Goal: Task Accomplishment & Management: Use online tool/utility

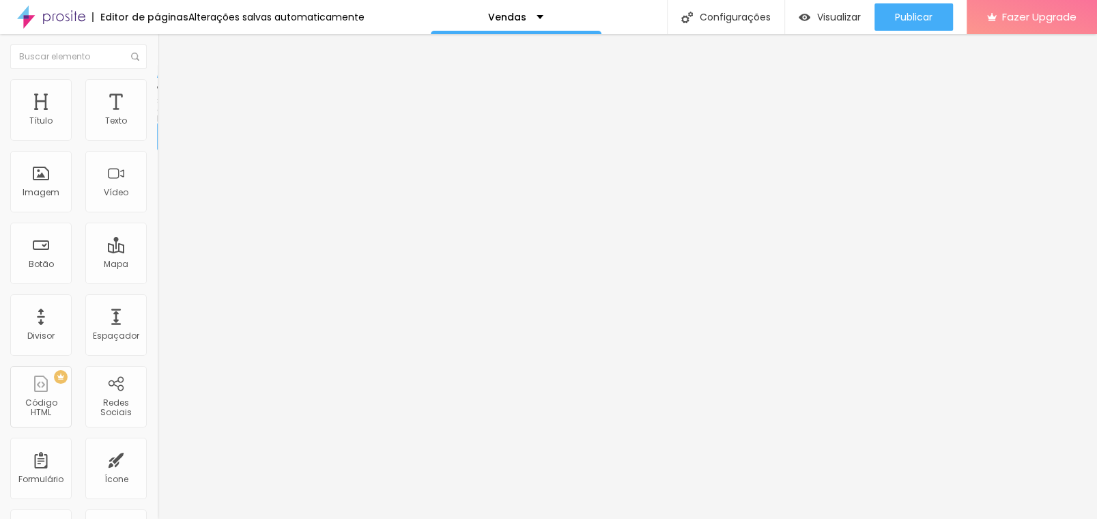
click at [178, 142] on div "Conectar" at bounding box center [202, 136] width 49 height 12
click at [839, 14] on span "Visualizar" at bounding box center [839, 17] width 44 height 11
click at [169, 94] on span "Estilo" at bounding box center [179, 89] width 21 height 12
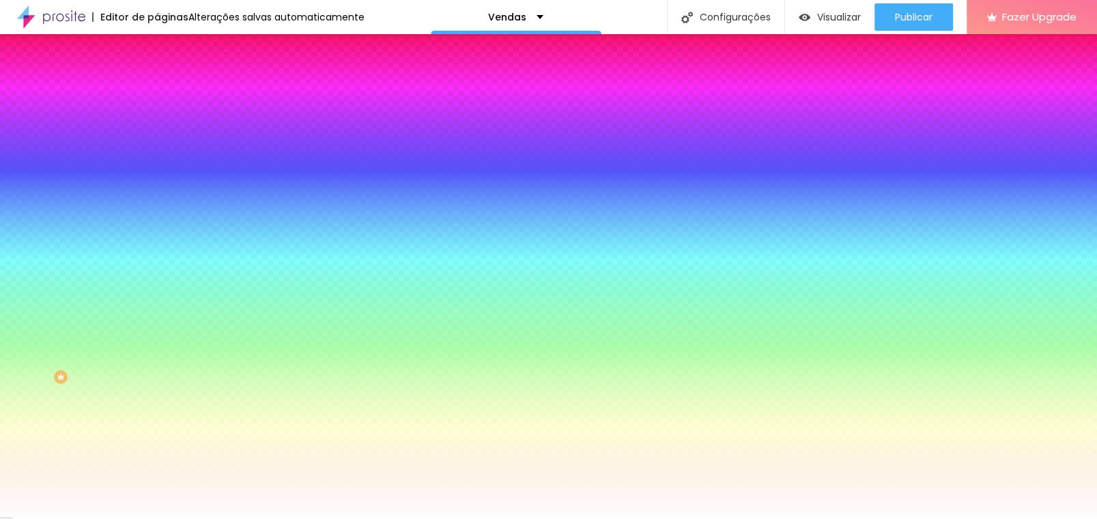
click at [157, 143] on input "#FFFFFF" at bounding box center [239, 137] width 164 height 14
click at [157, 130] on div at bounding box center [235, 130] width 157 height 0
type input "#000000"
drag, startPoint x: 83, startPoint y: 179, endPoint x: 5, endPoint y: 272, distance: 121.7
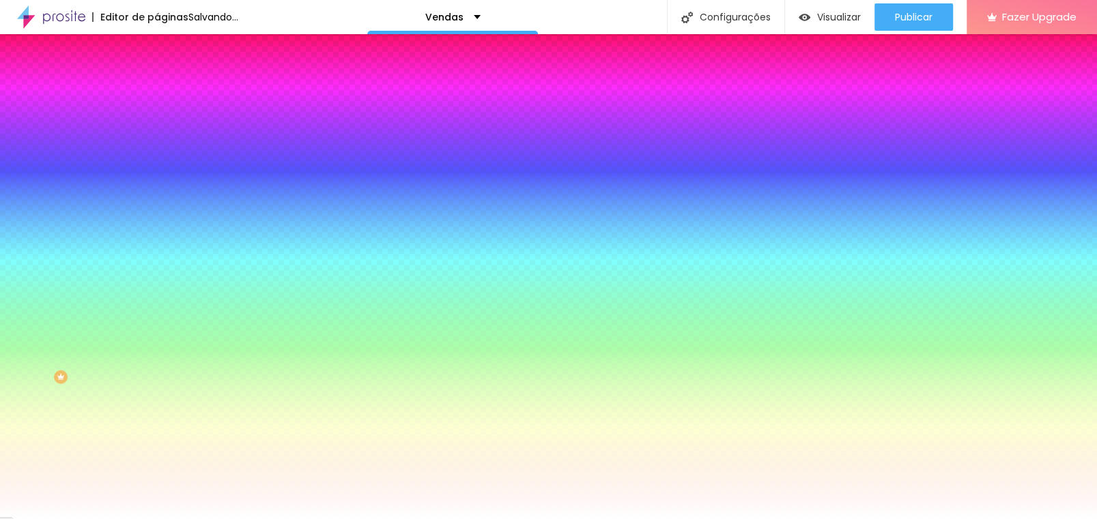
click at [157, 272] on div "Editar Instagram Conteúdo Estilo Avançado Cor de fundo Voltar ao padrão #000000…" at bounding box center [235, 276] width 157 height 485
drag, startPoint x: 5, startPoint y: 272, endPoint x: 58, endPoint y: 269, distance: 53.4
click at [157, 269] on div "Editar Instagram Conteúdo Estilo Avançado Cor de fundo Voltar ao padrão #000000…" at bounding box center [235, 276] width 157 height 485
click at [169, 97] on span "Avançado" at bounding box center [191, 102] width 45 height 12
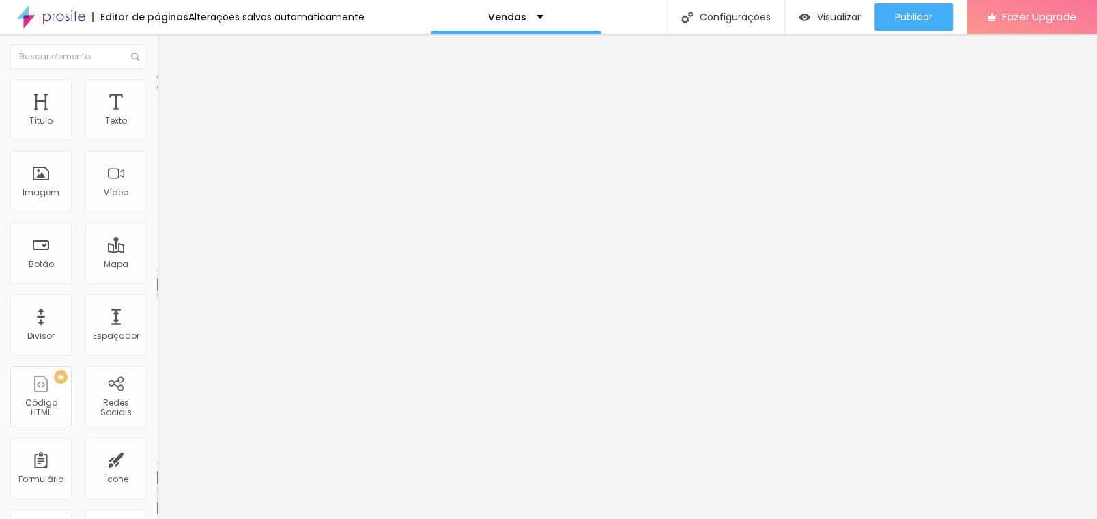
click at [169, 81] on span "Conteúdo" at bounding box center [190, 75] width 42 height 12
click at [167, 49] on img "button" at bounding box center [172, 49] width 11 height 11
click at [107, 403] on div "Redes Sociais" at bounding box center [116, 408] width 54 height 20
click at [116, 393] on div "Redes Sociais" at bounding box center [115, 396] width 61 height 61
click at [157, 257] on div at bounding box center [235, 257] width 157 height 0
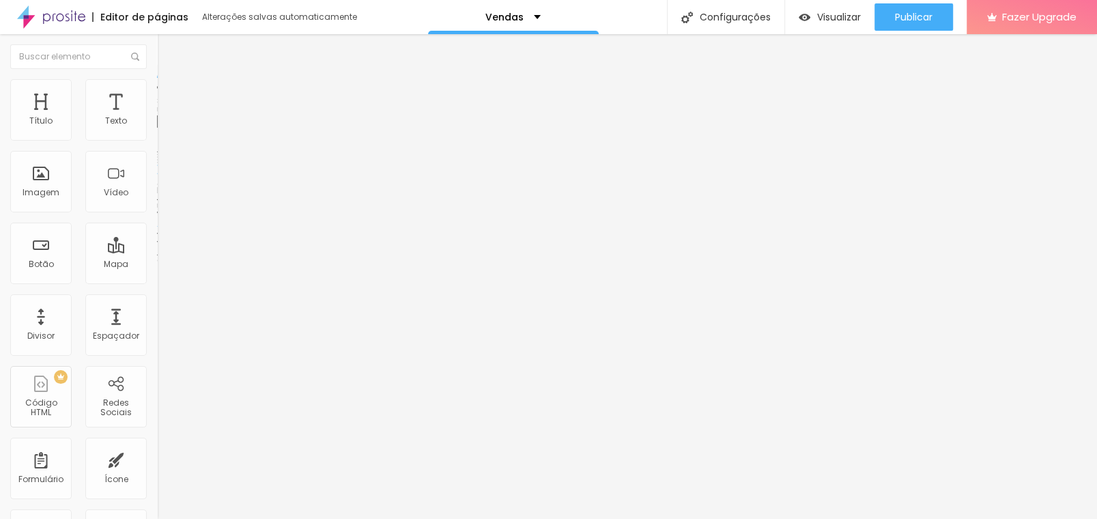
click at [157, 128] on input "text" at bounding box center [239, 122] width 164 height 14
paste input "[URL][DOMAIN_NAME]"
type input "[URL][DOMAIN_NAME]"
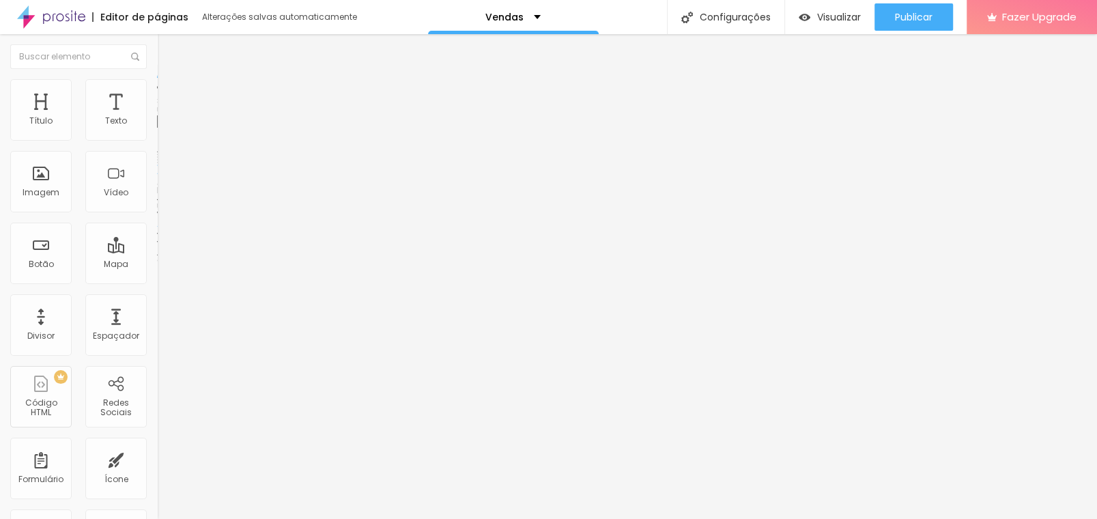
click at [157, 89] on li "Estilo" at bounding box center [235, 86] width 157 height 14
click at [169, 96] on span "Avançado" at bounding box center [191, 102] width 45 height 12
click at [157, 79] on li "Conteúdo" at bounding box center [235, 73] width 157 height 14
click at [167, 44] on img "button" at bounding box center [172, 49] width 11 height 11
click at [166, 133] on div "Contact" at bounding box center [235, 127] width 139 height 12
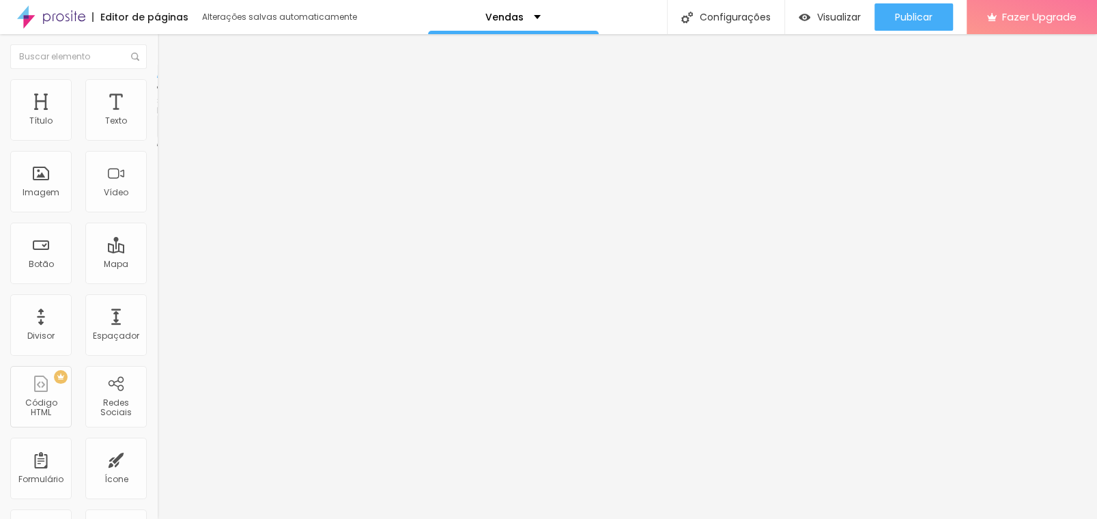
drag, startPoint x: 731, startPoint y: 385, endPoint x: 410, endPoint y: 302, distance: 332.1
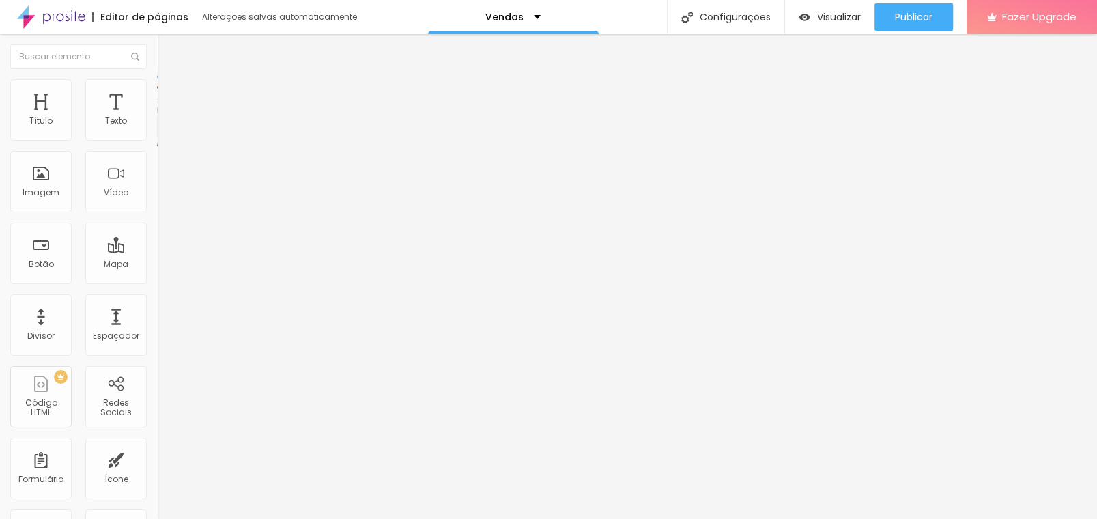
radio input "true"
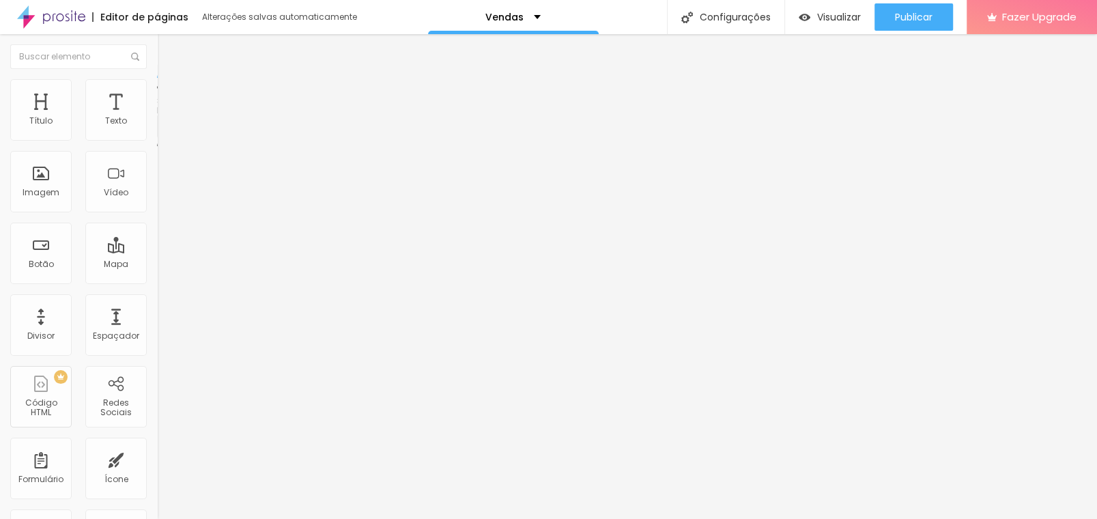
radio input "true"
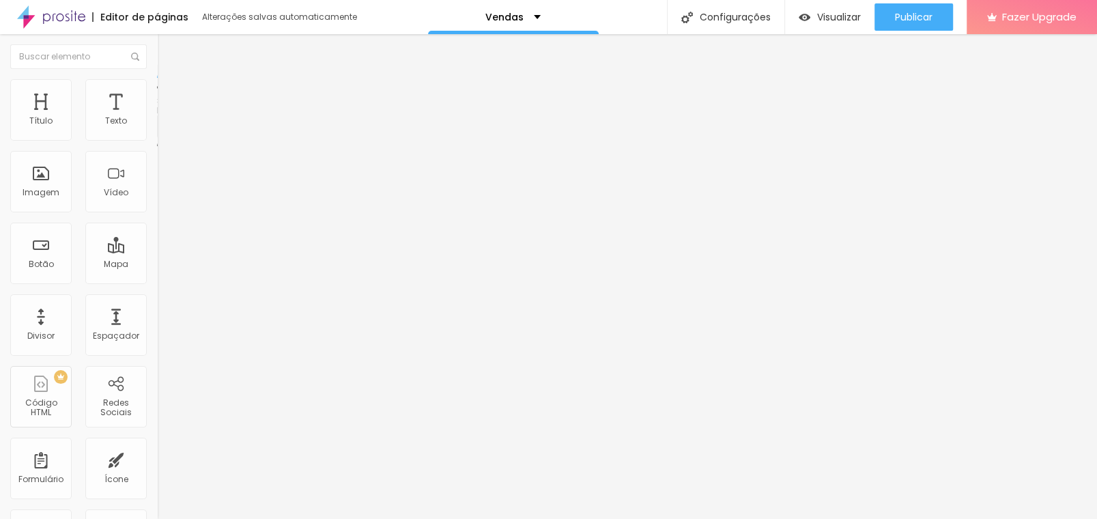
radio input "true"
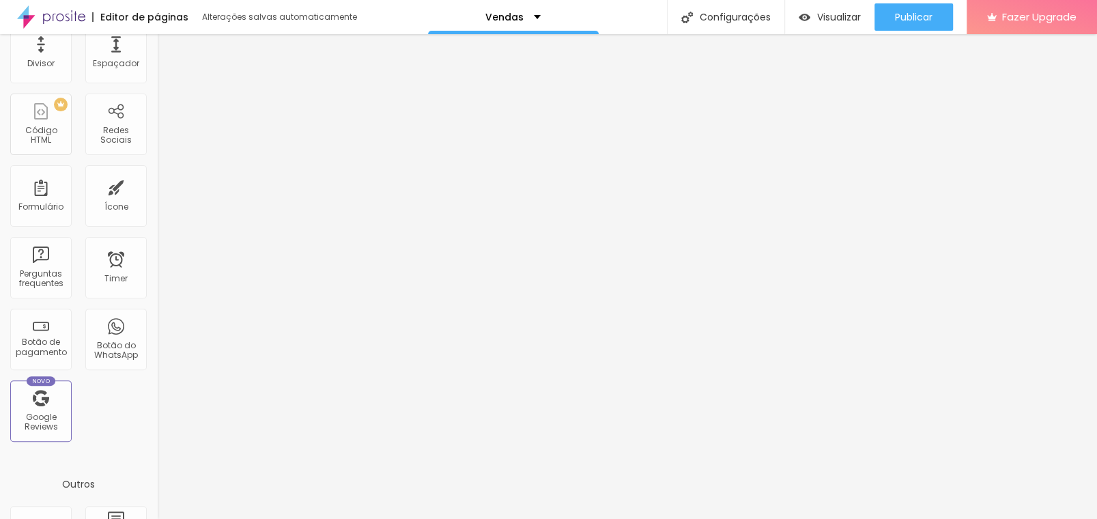
scroll to position [205, 0]
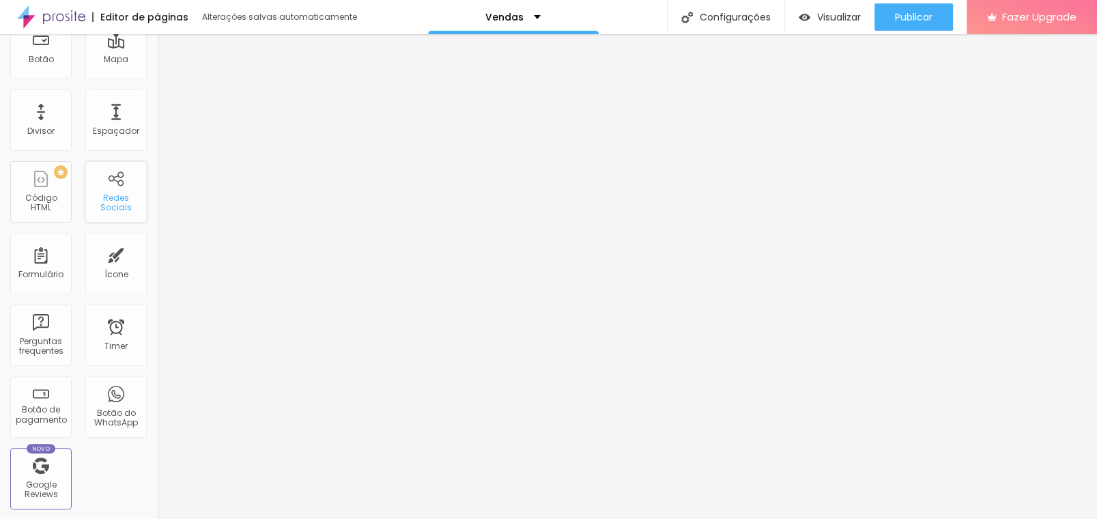
drag, startPoint x: 43, startPoint y: 182, endPoint x: 77, endPoint y: 214, distance: 46.9
click at [77, 214] on div "Título Texto Imagem Vídeo Botão Mapa Divisor Espaçador PREMIUM Código HTML Rede…" at bounding box center [78, 196] width 157 height 645
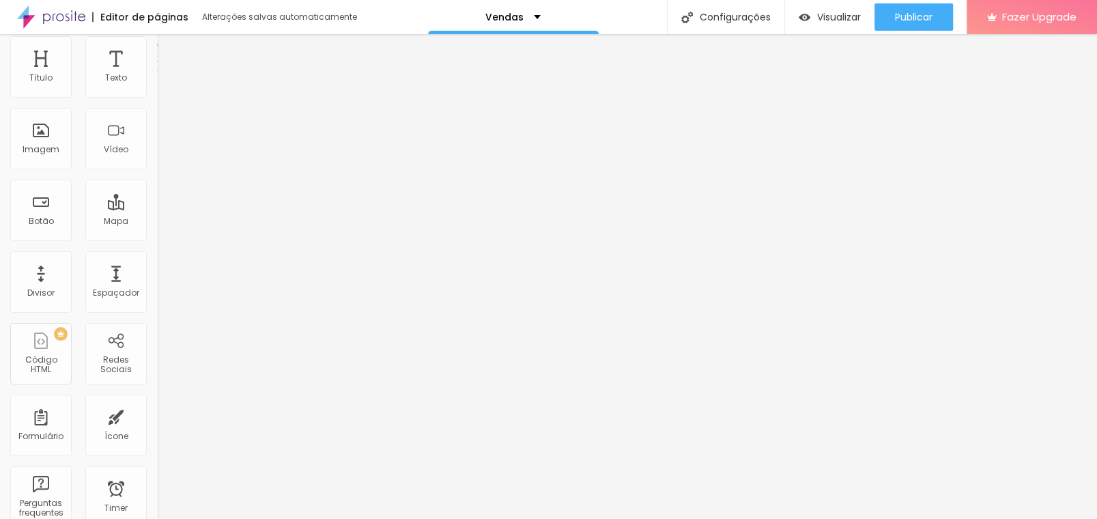
scroll to position [0, 0]
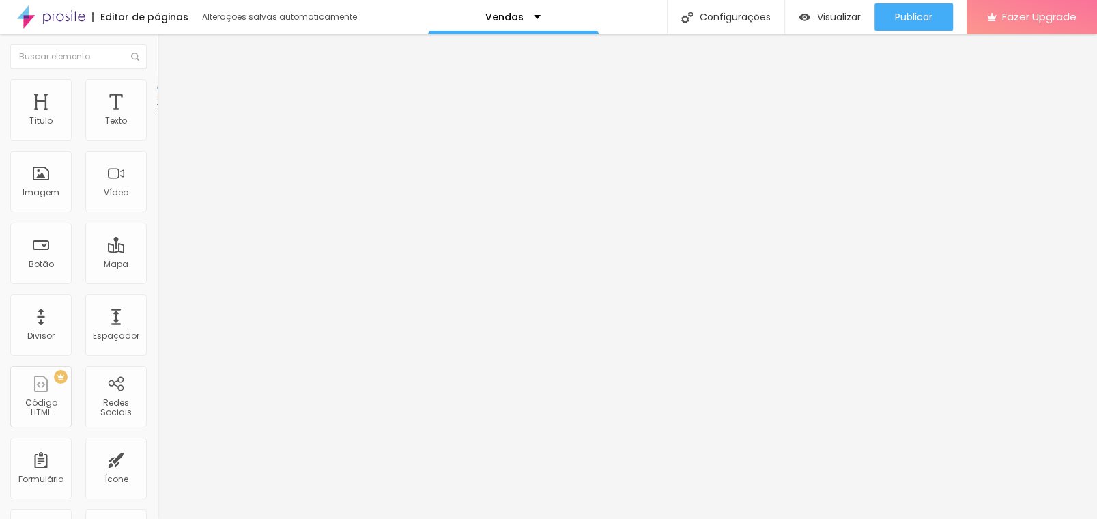
click at [157, 122] on link "TBD" at bounding box center [168, 116] width 23 height 12
click at [157, 97] on ul "Conteúdo Avançado" at bounding box center [235, 89] width 157 height 27
click at [157, 102] on li "Avançado" at bounding box center [235, 97] width 157 height 14
click at [169, 91] on span "Conteúdo" at bounding box center [190, 86] width 42 height 12
click at [167, 55] on div "Editar Botão de pagamento" at bounding box center [235, 55] width 137 height 22
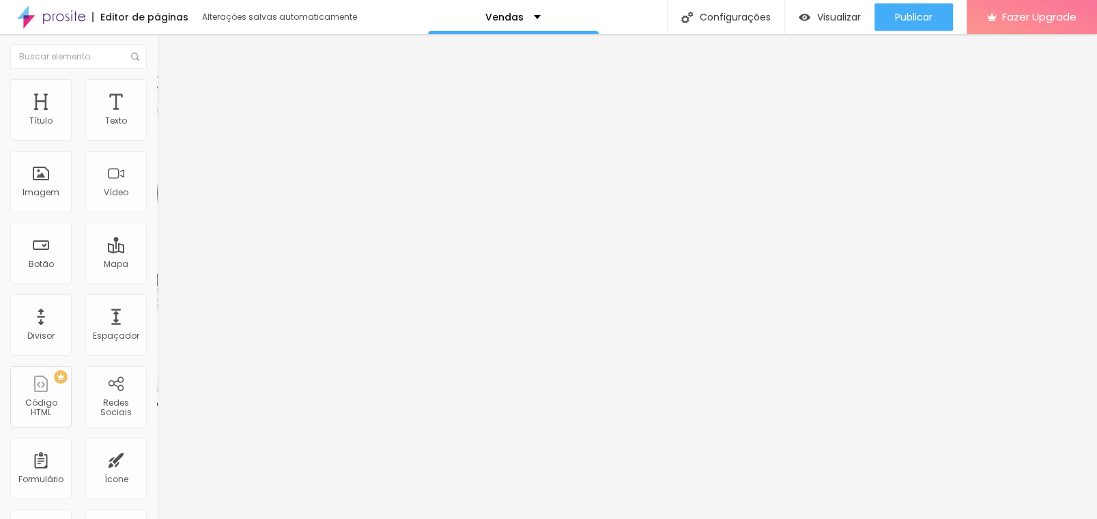
click at [157, 273] on input at bounding box center [250, 280] width 186 height 14
click at [55, 246] on div "Botão" at bounding box center [40, 253] width 61 height 61
click at [157, 116] on div "Adicionar imagem" at bounding box center [235, 112] width 157 height 10
click at [157, 117] on span "Adicionar imagem" at bounding box center [201, 112] width 88 height 12
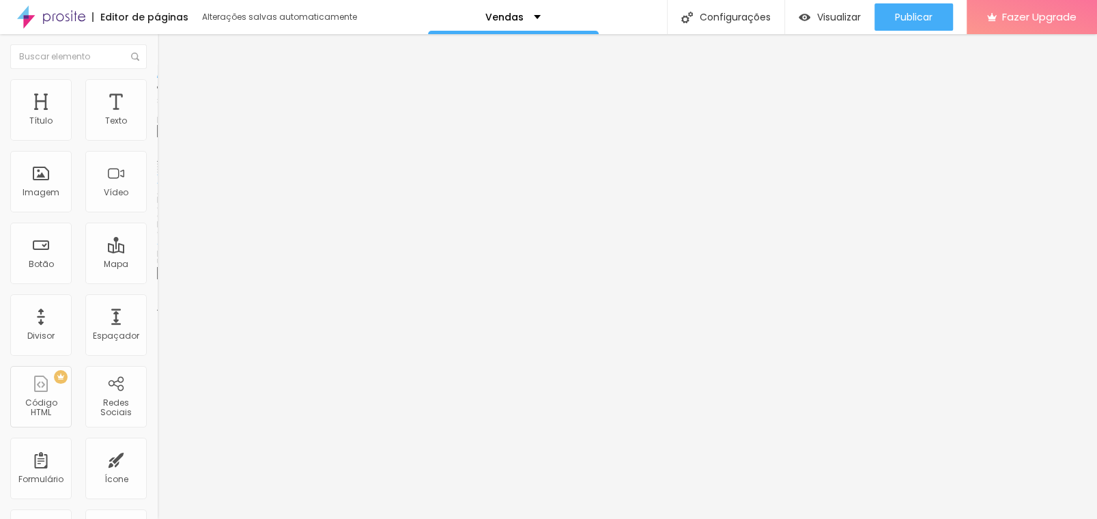
click at [157, 304] on img at bounding box center [160, 300] width 7 height 7
click at [169, 91] on span "Estilo" at bounding box center [179, 89] width 21 height 12
click at [169, 81] on span "Conteúdo" at bounding box center [190, 75] width 42 height 12
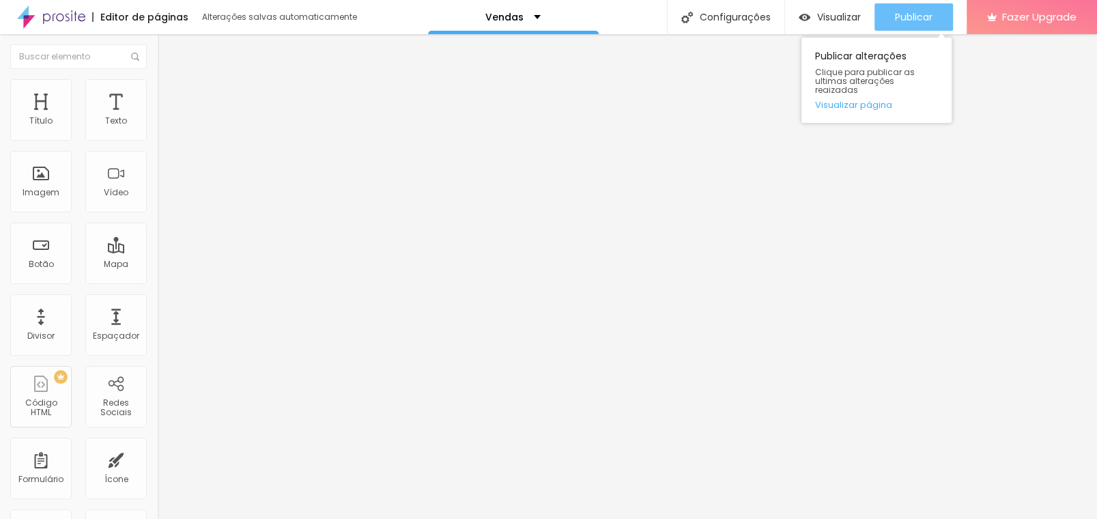
click at [906, 8] on div "Publicar" at bounding box center [914, 16] width 38 height 27
click at [930, 15] on span "Publicar" at bounding box center [914, 17] width 38 height 11
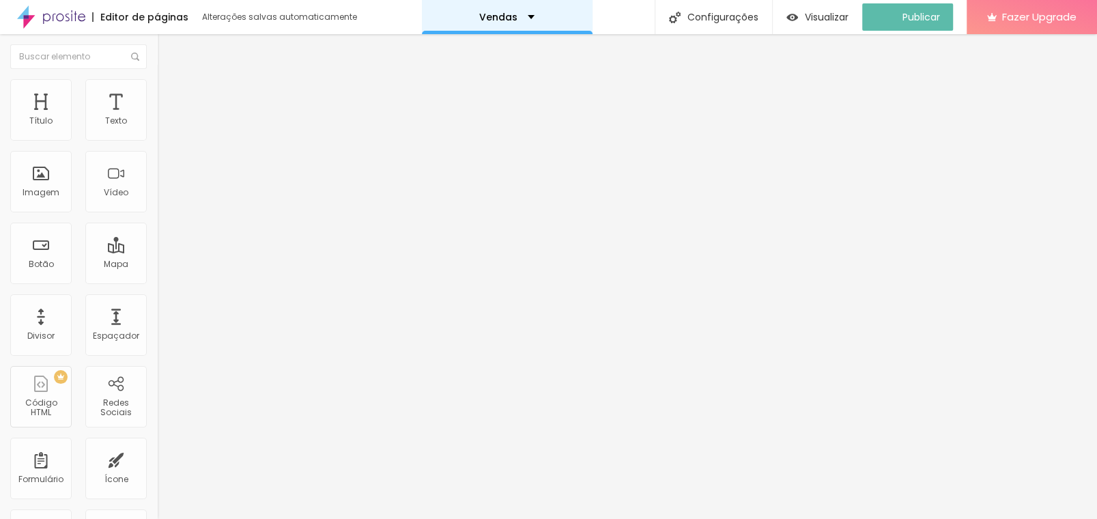
click at [543, 24] on div "Vendas" at bounding box center [507, 17] width 171 height 34
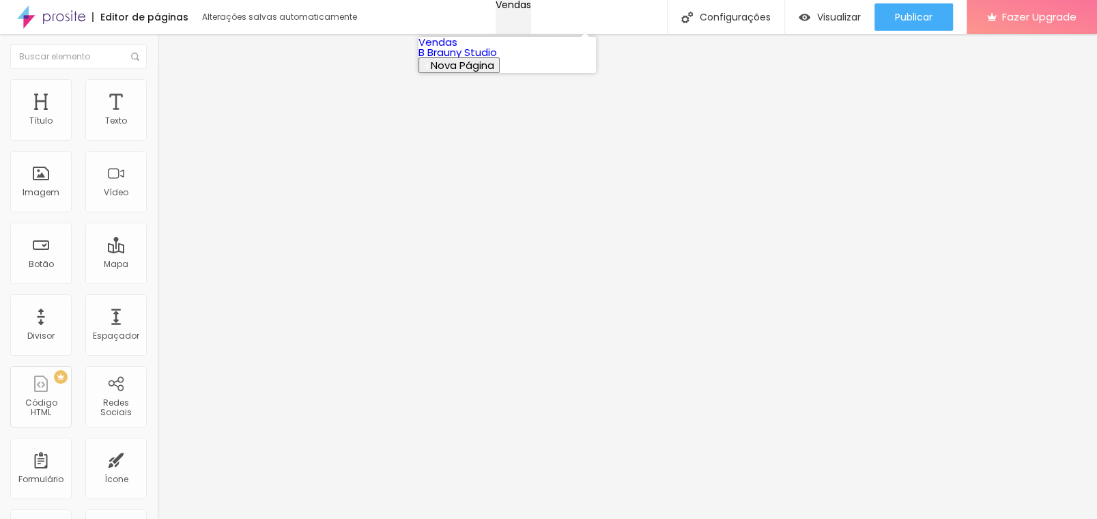
click at [531, 10] on div "Vendas" at bounding box center [514, 5] width 36 height 10
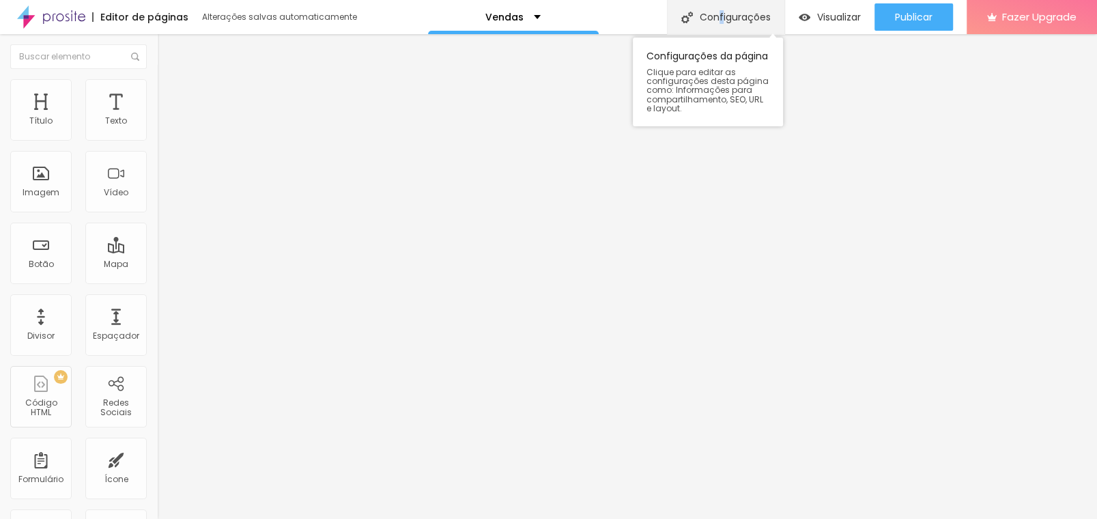
click at [719, 26] on div "Configurações" at bounding box center [725, 17] width 117 height 34
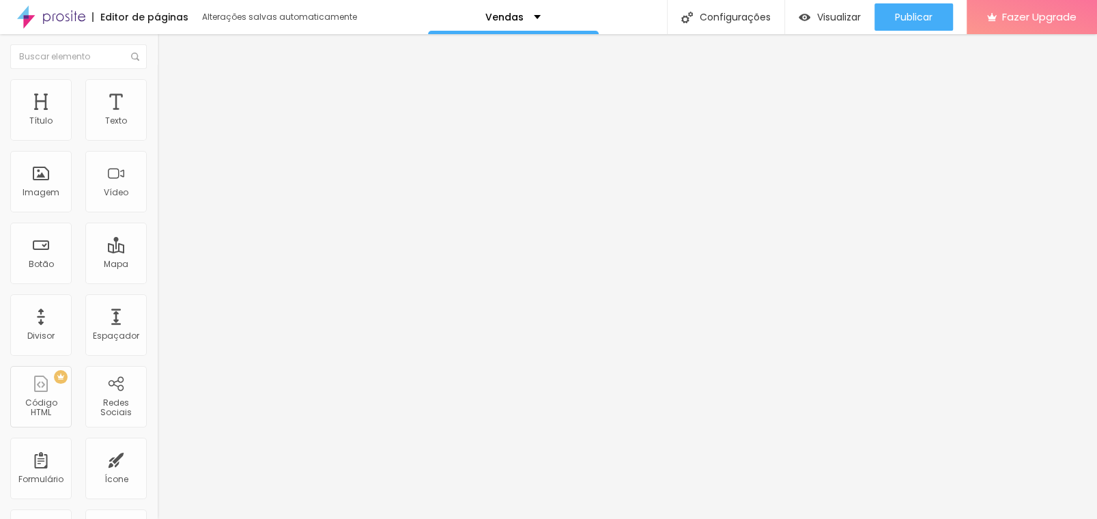
drag, startPoint x: 646, startPoint y: 209, endPoint x: 651, endPoint y: 220, distance: 12.2
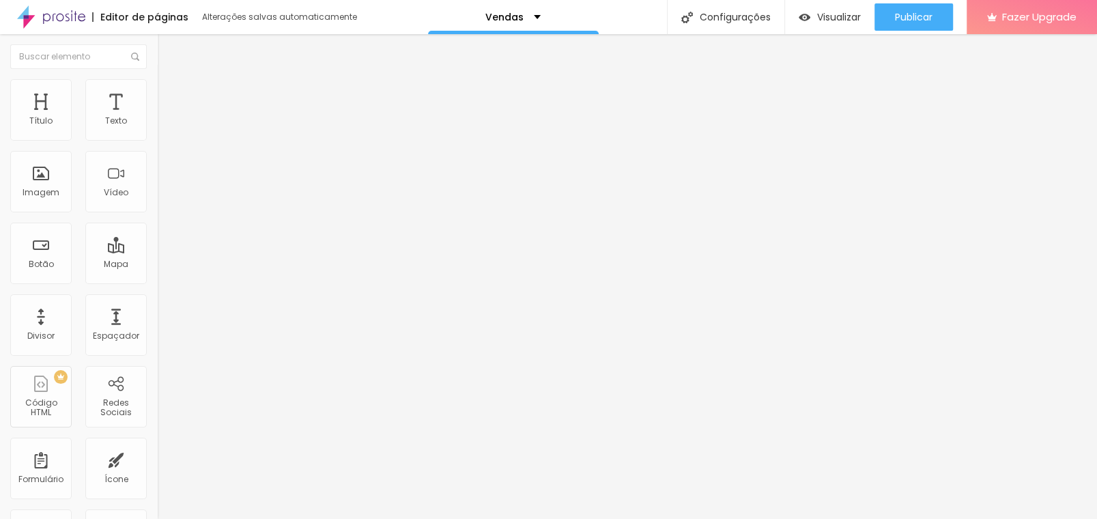
scroll to position [79, 0]
type input "Cobertura Fotográfica em [GEOGRAPHIC_DATA]: Serviços para Eventos, Ensaios e Ma…"
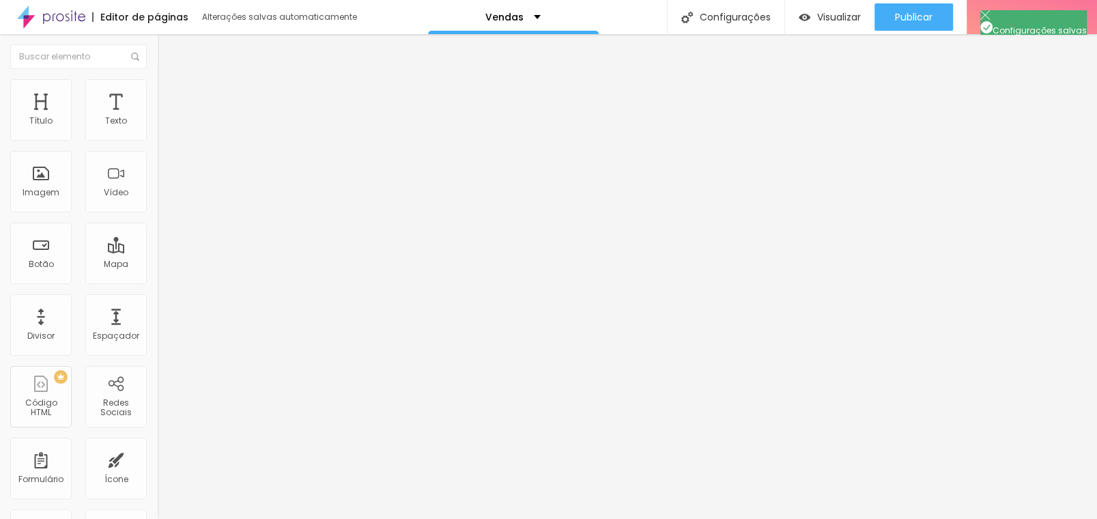
scroll to position [0, 0]
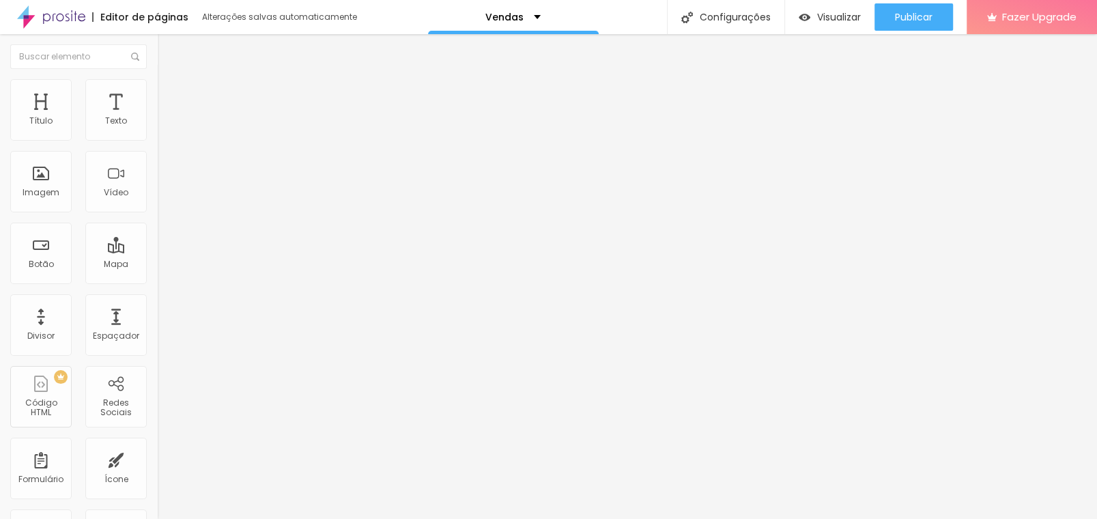
scroll to position [0, 0]
click at [782, 518] on div "Configurações da página" at bounding box center [548, 523] width 1097 height 8
click at [813, 13] on div "Visualizar" at bounding box center [830, 18] width 62 height 12
